Goal: Information Seeking & Learning: Find specific fact

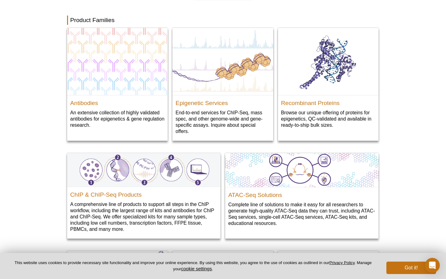
scroll to position [631, 0]
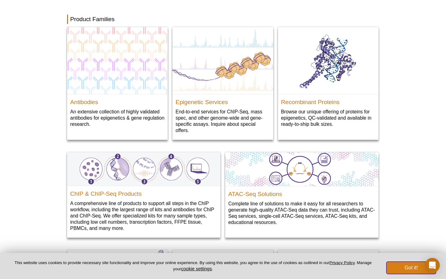
click at [398, 270] on button "Got it!" at bounding box center [412, 268] width 50 height 12
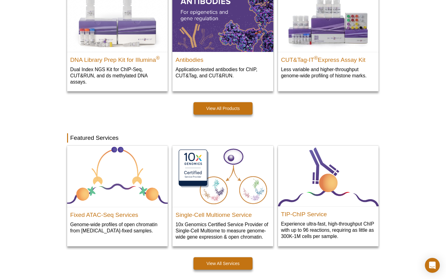
scroll to position [0, 0]
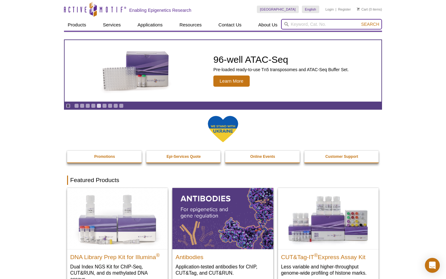
click at [345, 26] on input "search" at bounding box center [331, 24] width 101 height 11
paste input "H3K27me3"
type input "H3K27me3"
click at [360, 21] on button "Search" at bounding box center [371, 24] width 22 height 6
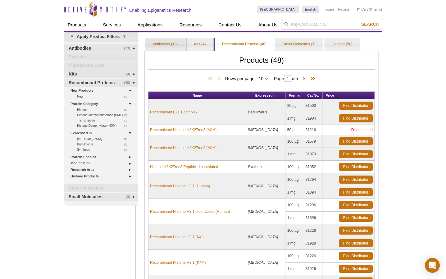
click at [176, 43] on link "Antibodies (13)" at bounding box center [165, 44] width 40 height 12
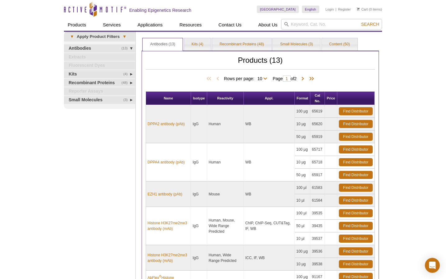
scroll to position [39, 0]
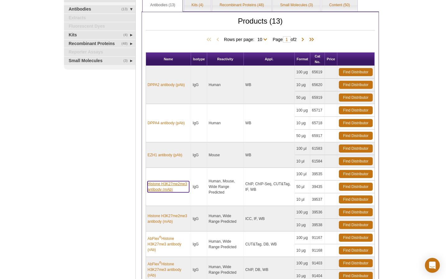
click at [170, 187] on link "Histone H3K27me2me3 antibody (mAb)" at bounding box center [169, 186] width 42 height 11
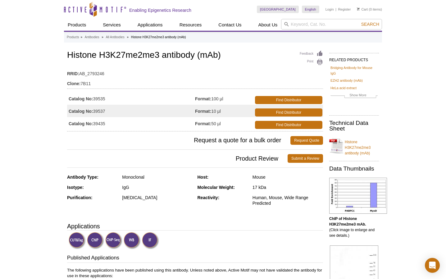
scroll to position [48, 0]
